Goal: Check status: Check status

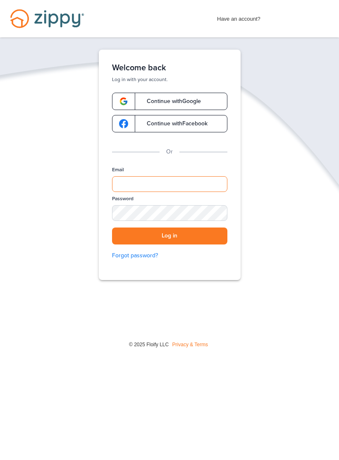
click at [167, 184] on input "Email" at bounding box center [169, 184] width 115 height 16
type input "**********"
click at [196, 225] on div "Password" at bounding box center [169, 211] width 115 height 32
click at [215, 217] on div "SHOW" at bounding box center [217, 214] width 18 height 8
click at [199, 230] on button "Log in" at bounding box center [169, 235] width 115 height 17
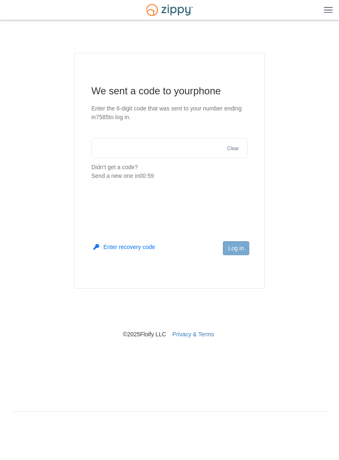
click at [204, 147] on input "text" at bounding box center [169, 148] width 156 height 20
type input "******"
click at [248, 244] on button "Log in" at bounding box center [236, 248] width 26 height 14
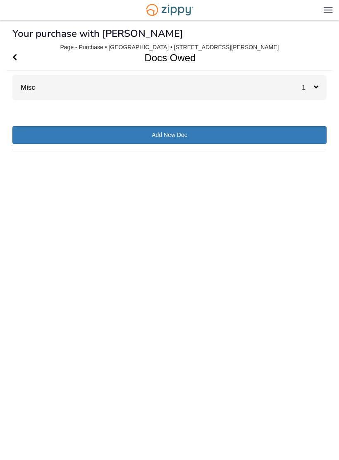
click at [308, 74] on div "Docs Owed Misc 1 Most recent 60 day transaction history for your bank account R…" at bounding box center [169, 72] width 314 height 55
click at [296, 93] on div "Misc 1" at bounding box center [169, 87] width 314 height 25
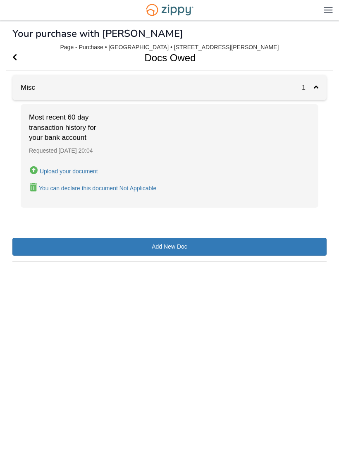
click at [16, 50] on span "Go Back" at bounding box center [14, 57] width 5 height 25
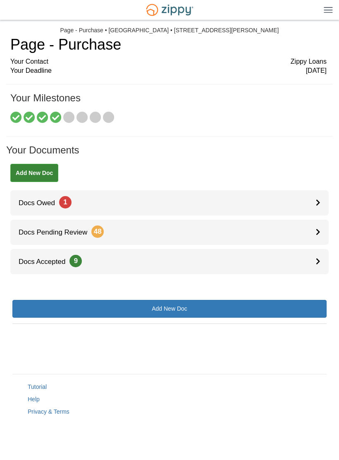
click at [57, 123] on span at bounding box center [56, 117] width 12 height 13
click at [62, 118] on icon at bounding box center [56, 118] width 12 height 12
click at [68, 114] on icon at bounding box center [69, 118] width 12 height 12
click at [80, 117] on icon at bounding box center [83, 118] width 12 height 12
click at [100, 118] on icon at bounding box center [96, 118] width 12 height 12
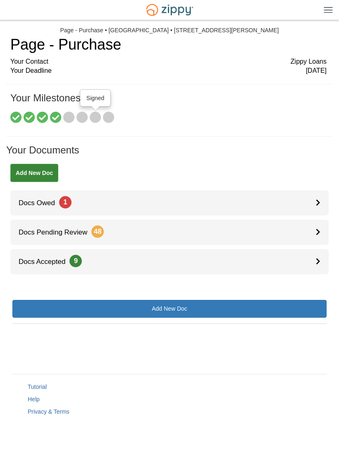
click at [111, 117] on icon at bounding box center [109, 118] width 12 height 12
